Goal: Information Seeking & Learning: Check status

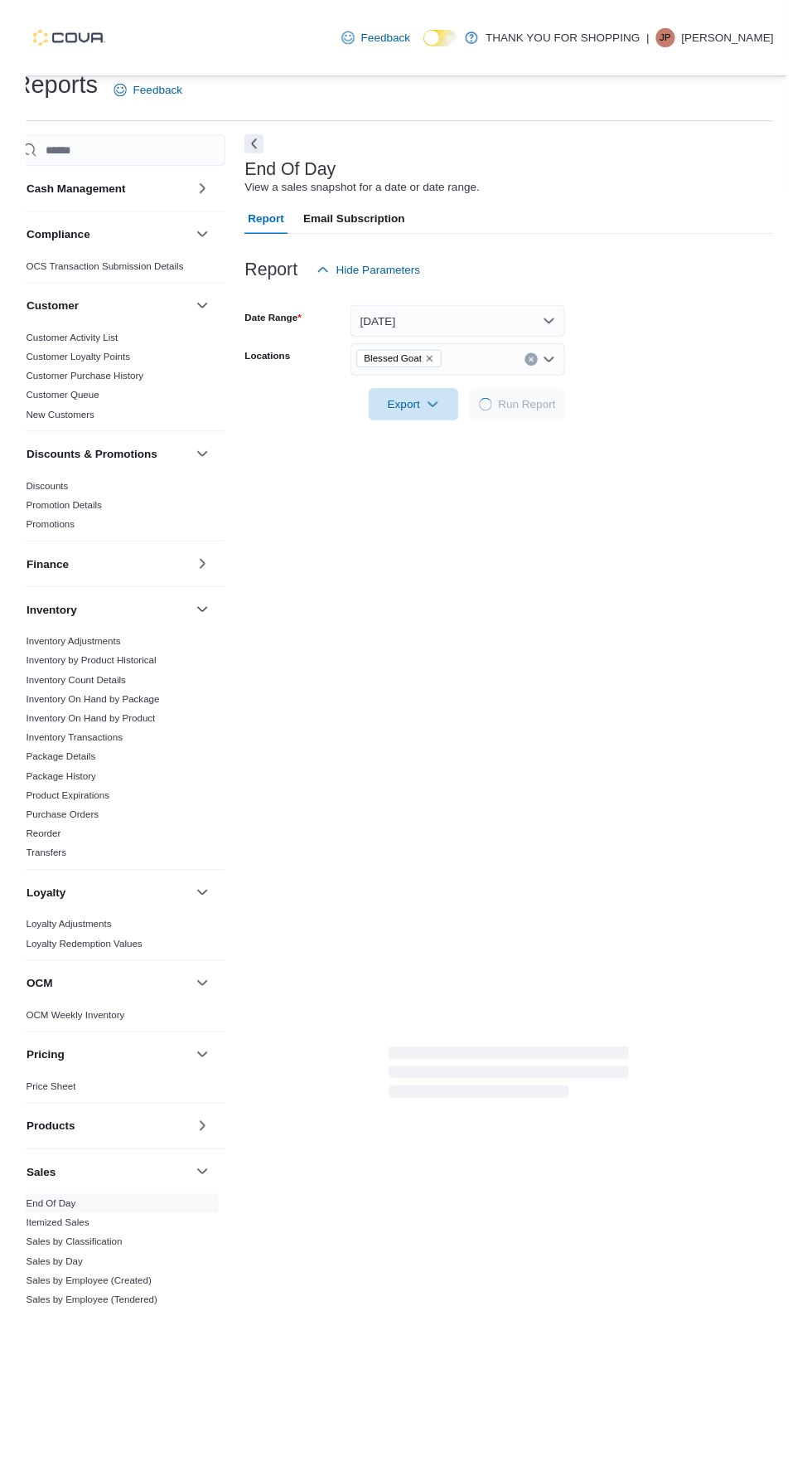
scroll to position [37, 0]
